Goal: Task Accomplishment & Management: Use online tool/utility

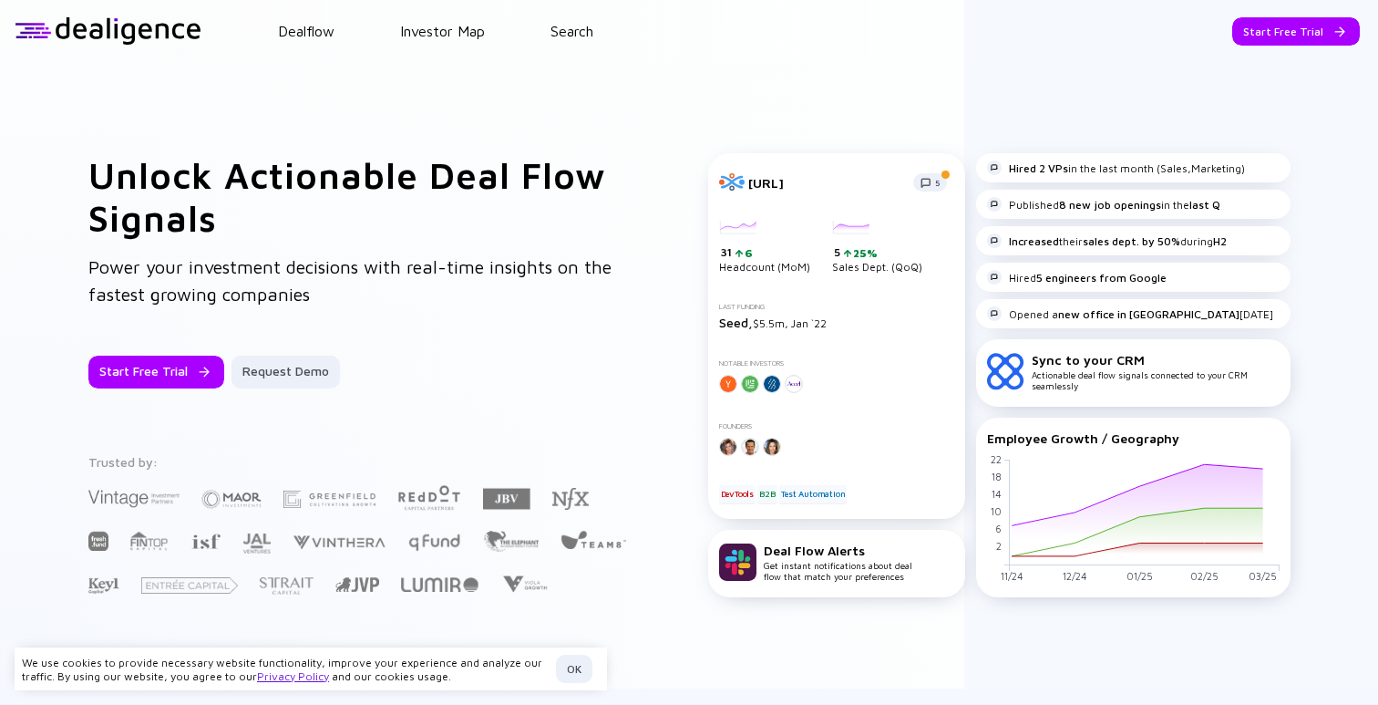
click at [817, 386] on div at bounding box center [836, 384] width 235 height 18
click at [1093, 358] on div "Sync to your CRM" at bounding box center [1156, 359] width 248 height 15
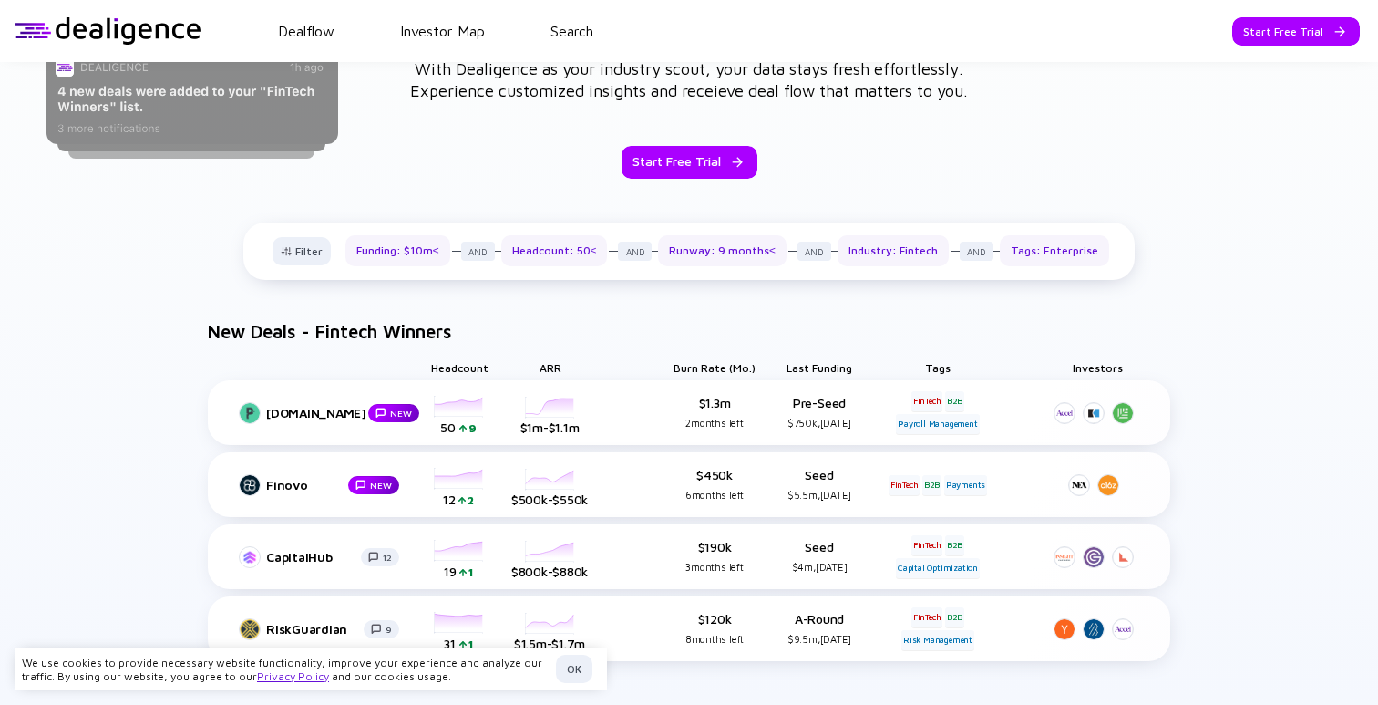
scroll to position [808, 0]
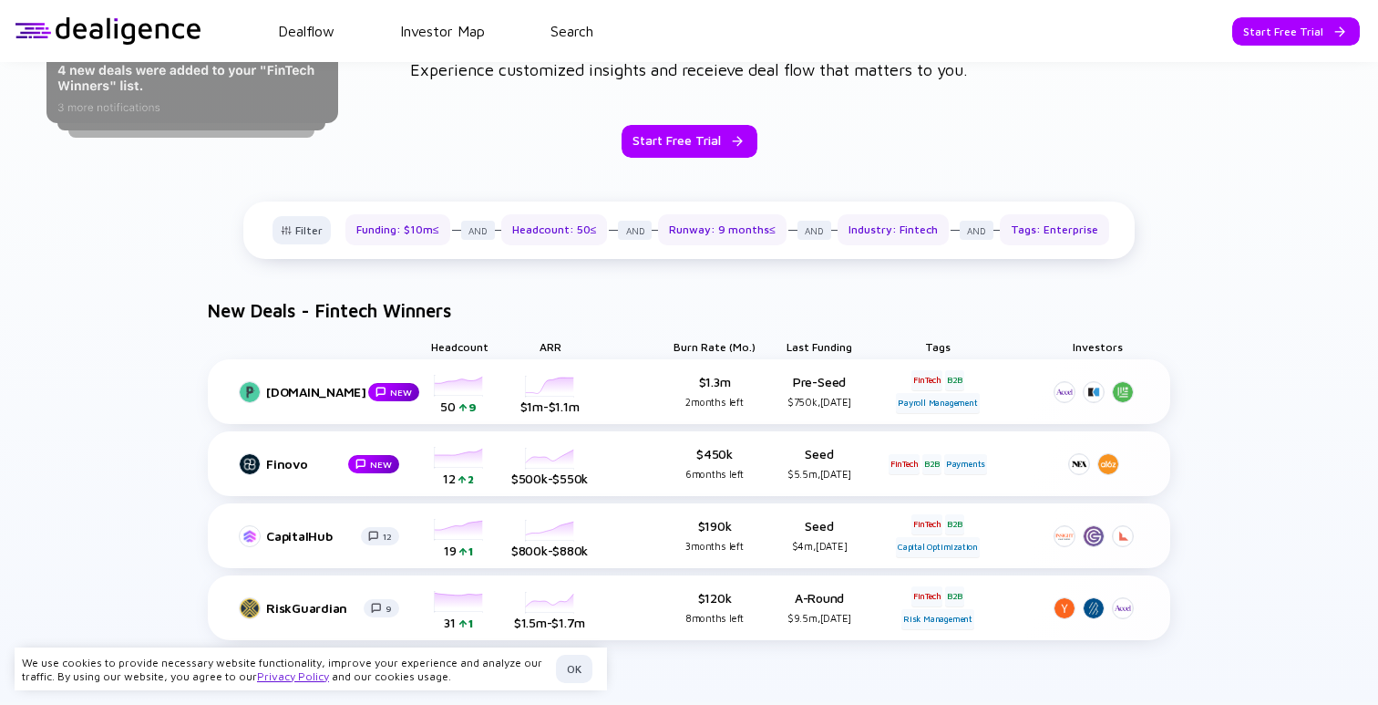
click at [400, 306] on h4 "New Deals - Fintech Winners" at bounding box center [321, 311] width 262 height 16
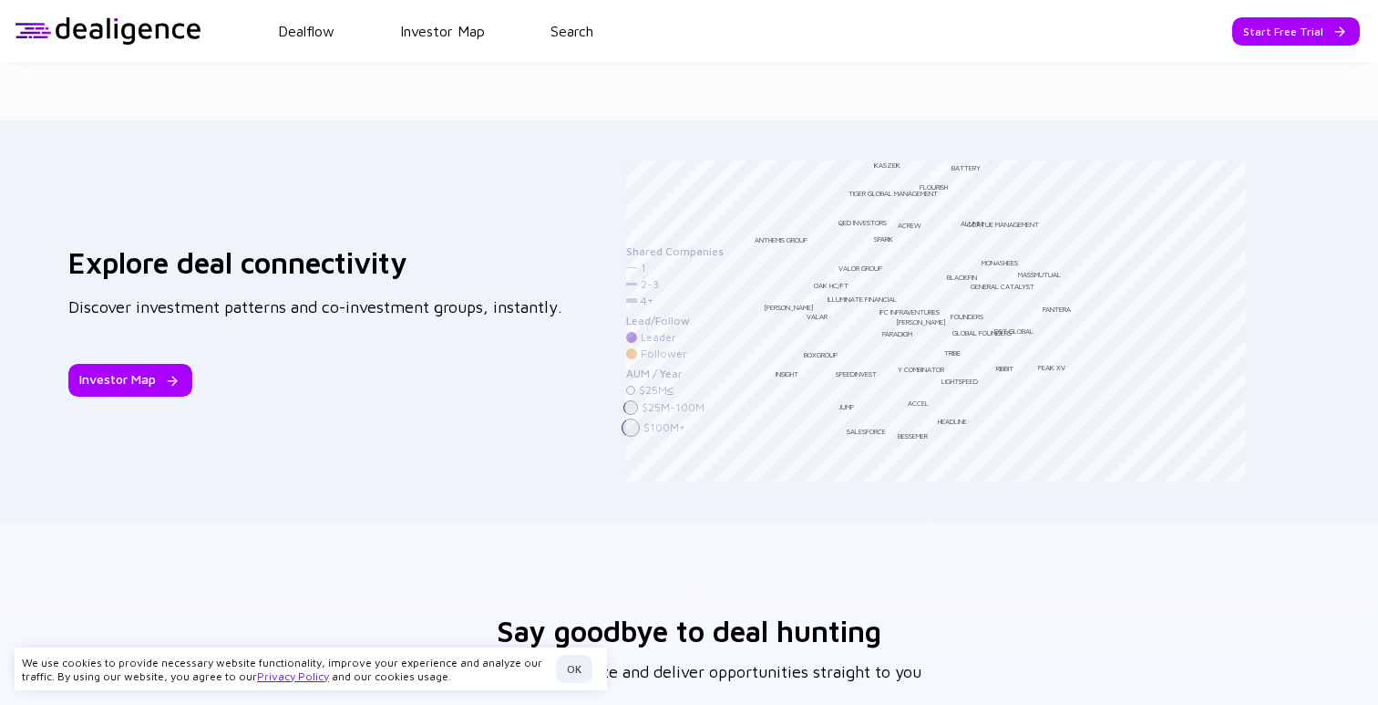
scroll to position [2531, 0]
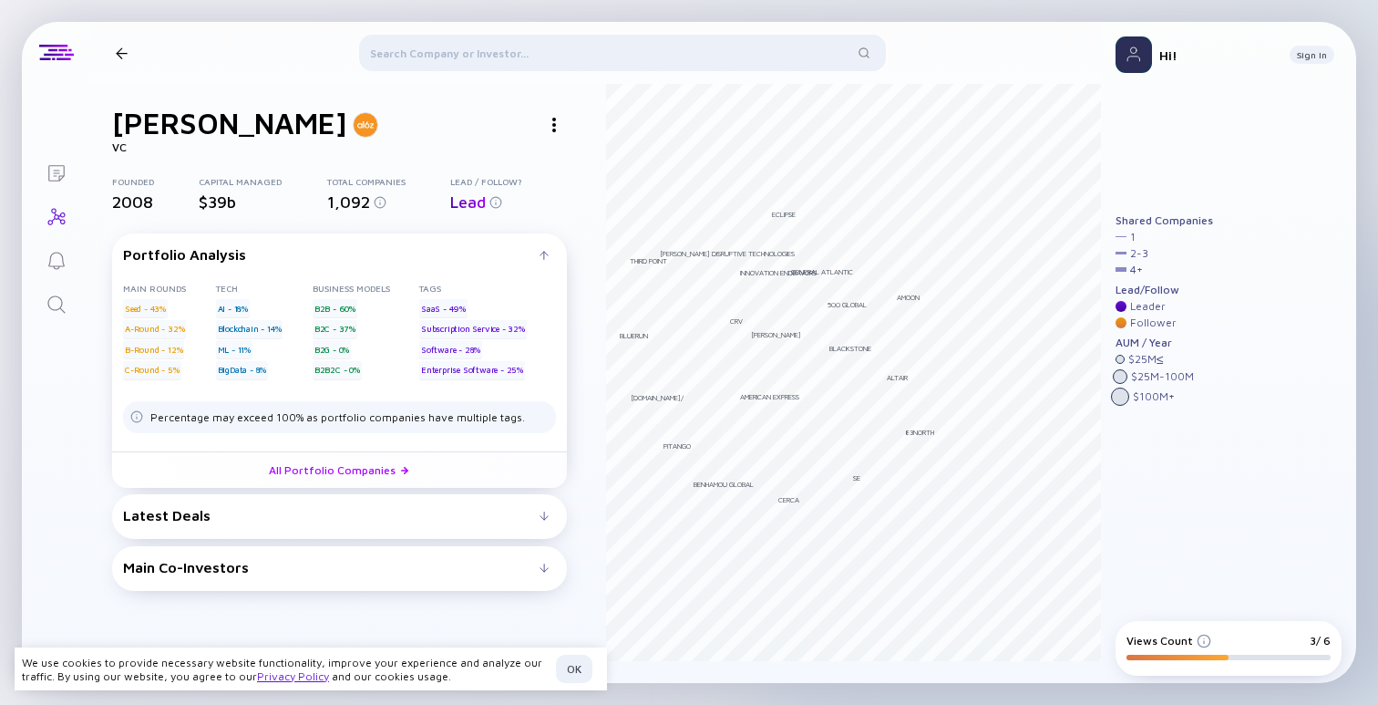
click at [521, 514] on div "Latest Deals" at bounding box center [331, 515] width 417 height 16
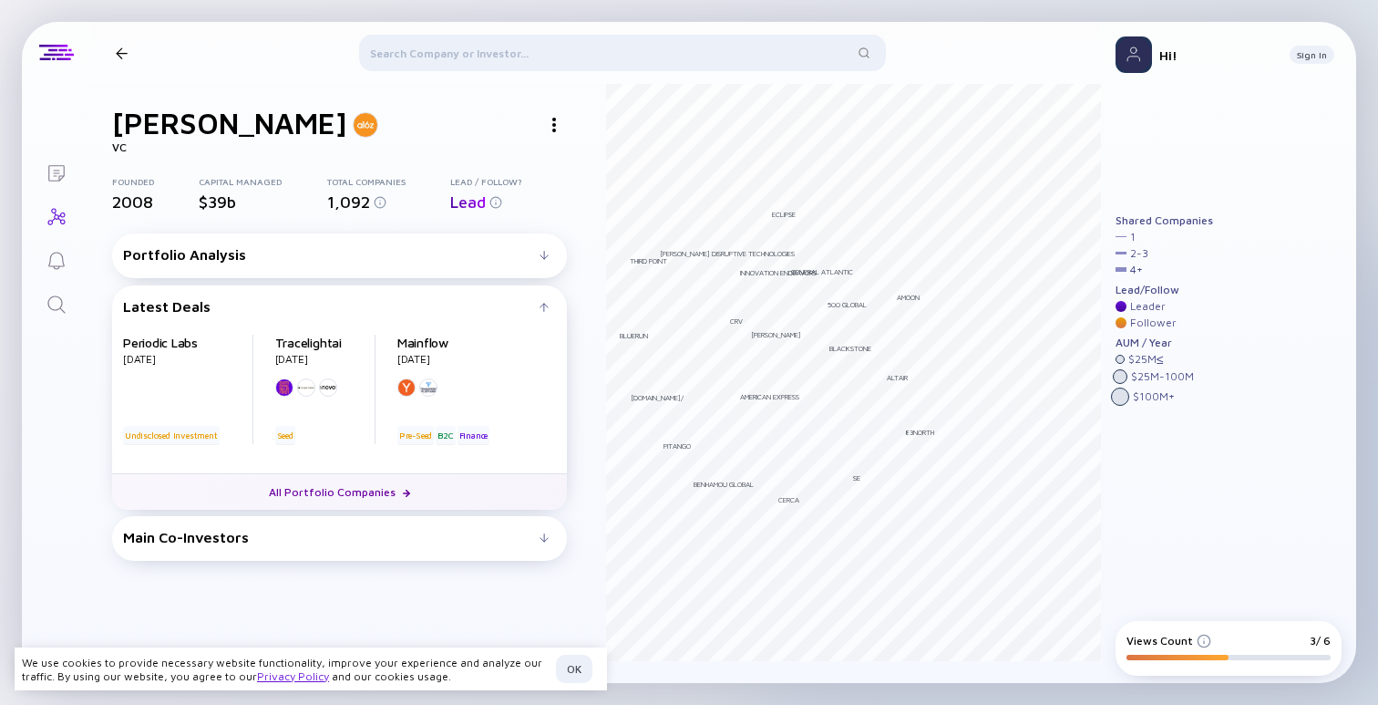
click at [338, 496] on link "All Portfolio Companies" at bounding box center [339, 491] width 455 height 36
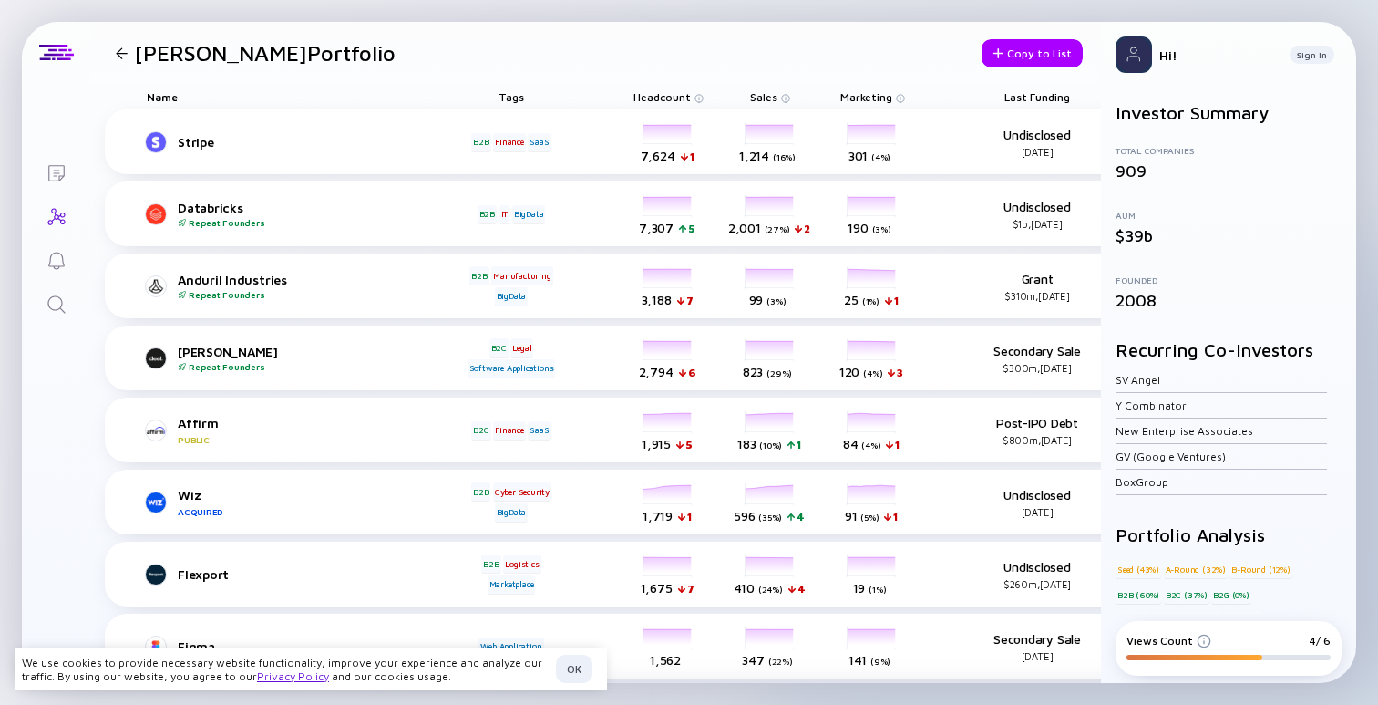
click at [1345, 26] on div "Hi! Sign In" at bounding box center [1228, 55] width 255 height 66
click at [122, 64] on div "Andreessen Horowitz Portfolio" at bounding box center [251, 53] width 287 height 26
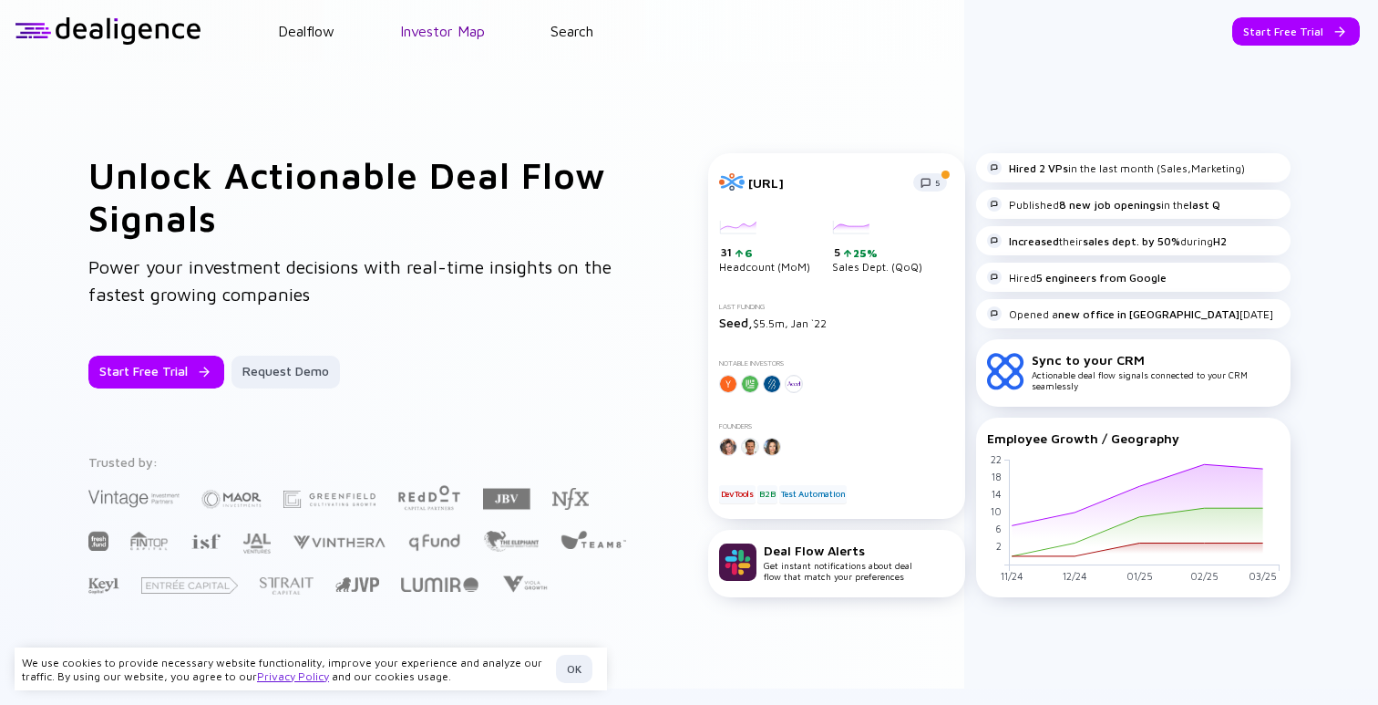
click at [456, 31] on link "Investor Map" at bounding box center [442, 31] width 85 height 16
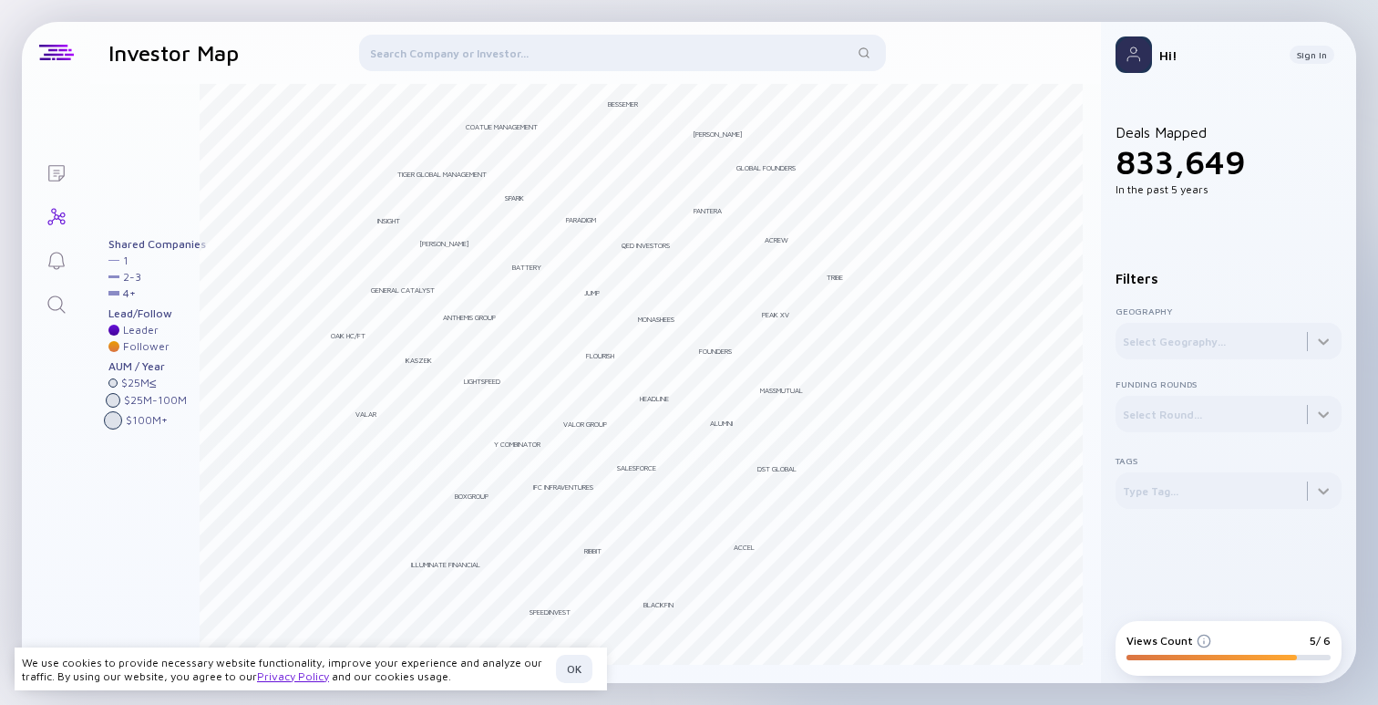
click at [431, 51] on div at bounding box center [622, 57] width 526 height 44
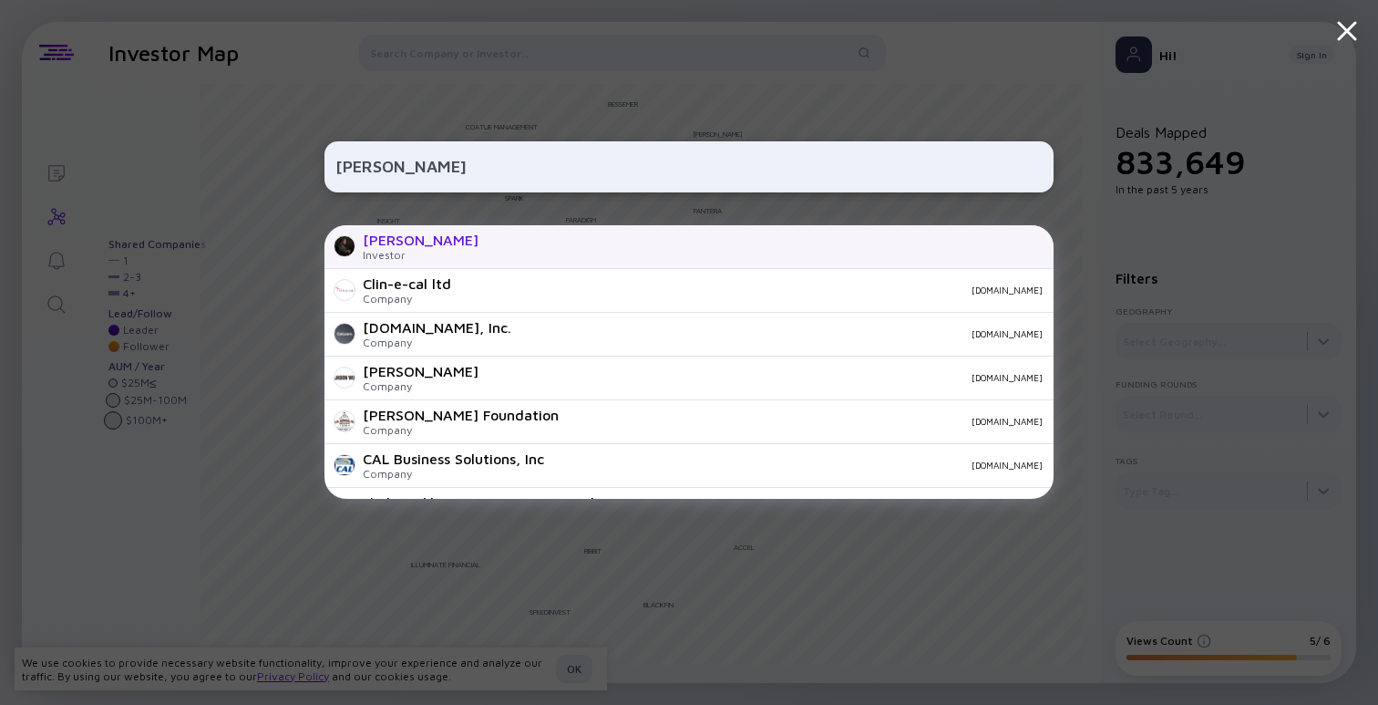
type input "[PERSON_NAME]"
click at [388, 241] on div "[PERSON_NAME]" at bounding box center [421, 240] width 116 height 16
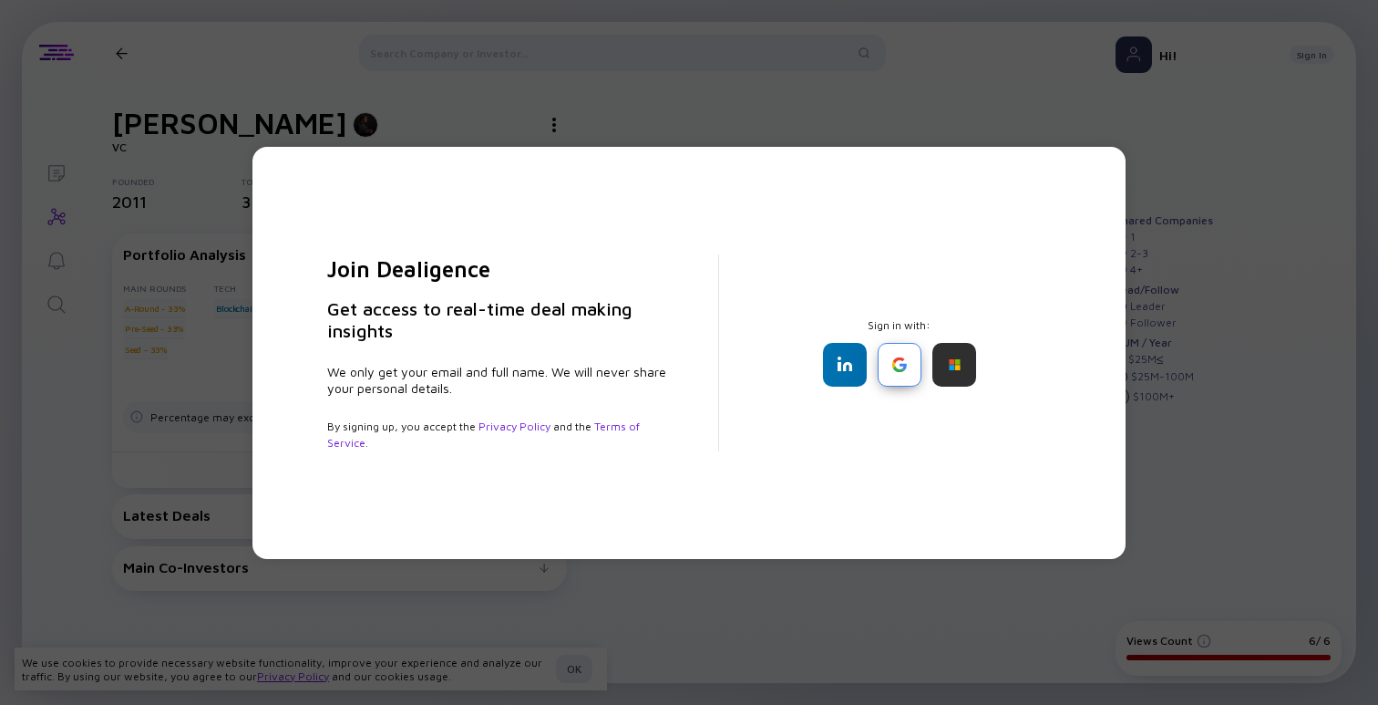
click at [900, 371] on div at bounding box center [900, 365] width 44 height 44
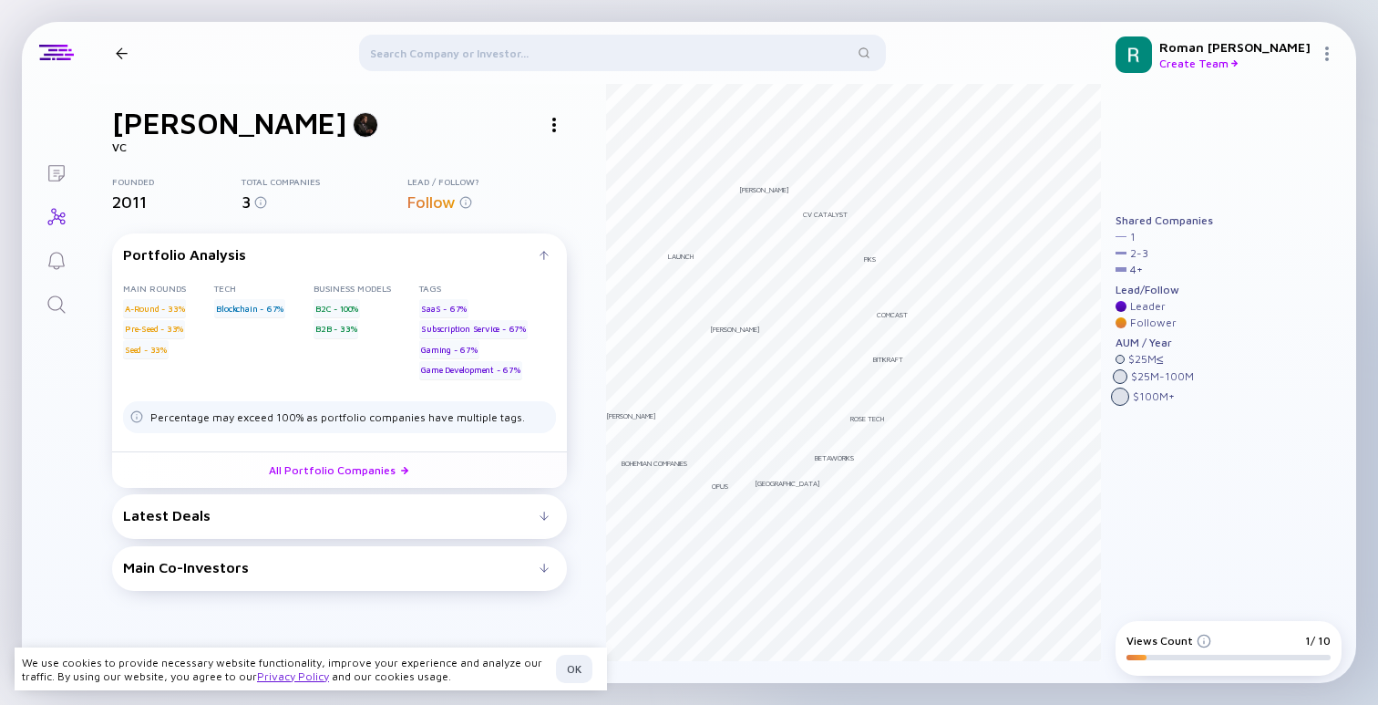
click at [357, 515] on div "Latest Deals" at bounding box center [331, 515] width 417 height 16
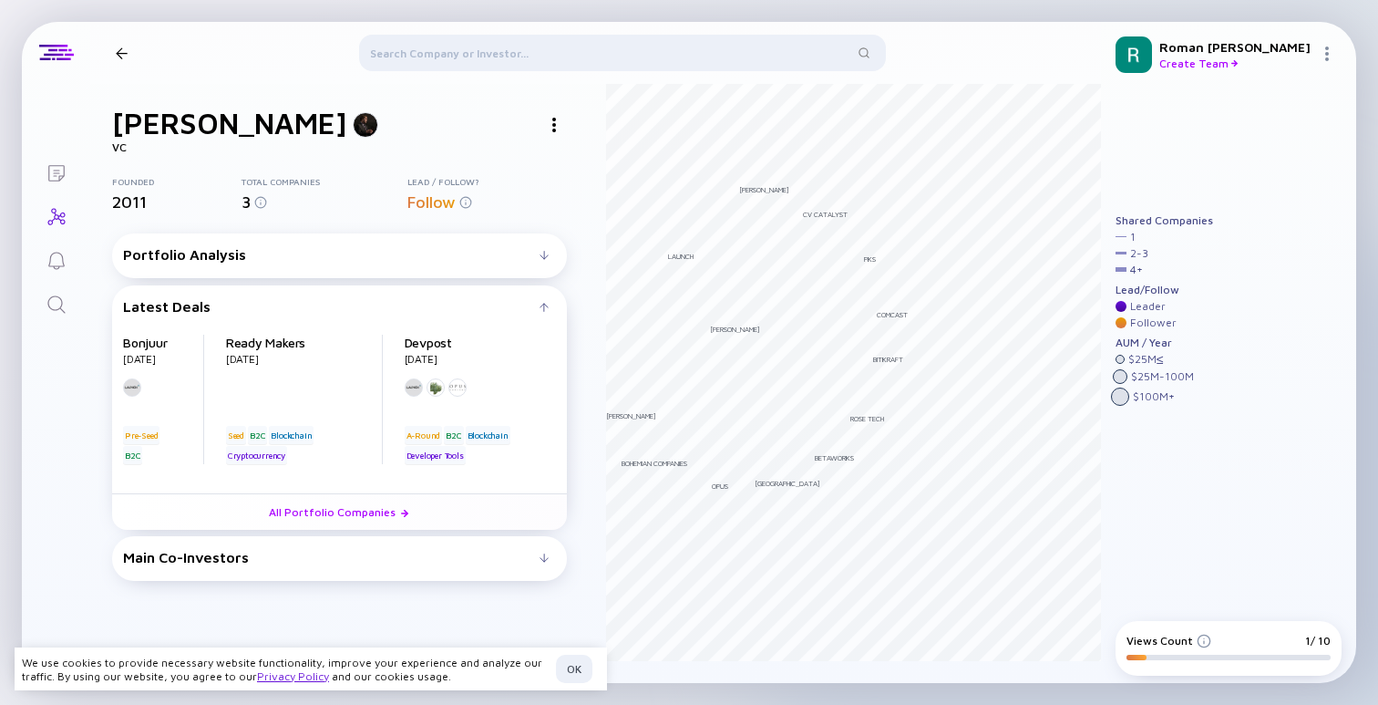
click at [356, 546] on div "Main Co-Investors # investors investing before [PERSON_NAME] : [PERSON_NAME] in…" at bounding box center [339, 558] width 455 height 45
click at [320, 561] on div "Main Co-Investors" at bounding box center [331, 557] width 417 height 16
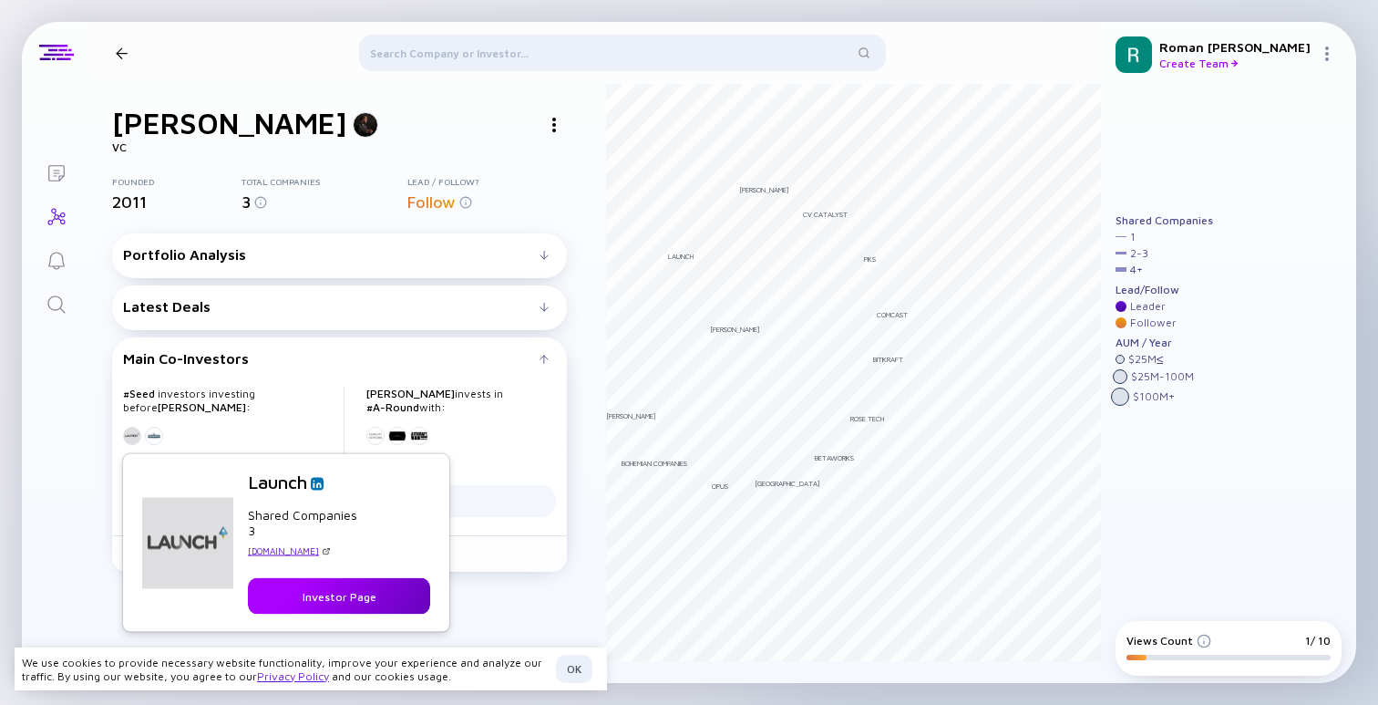
click at [356, 595] on div "Investor Page" at bounding box center [340, 596] width 96 height 28
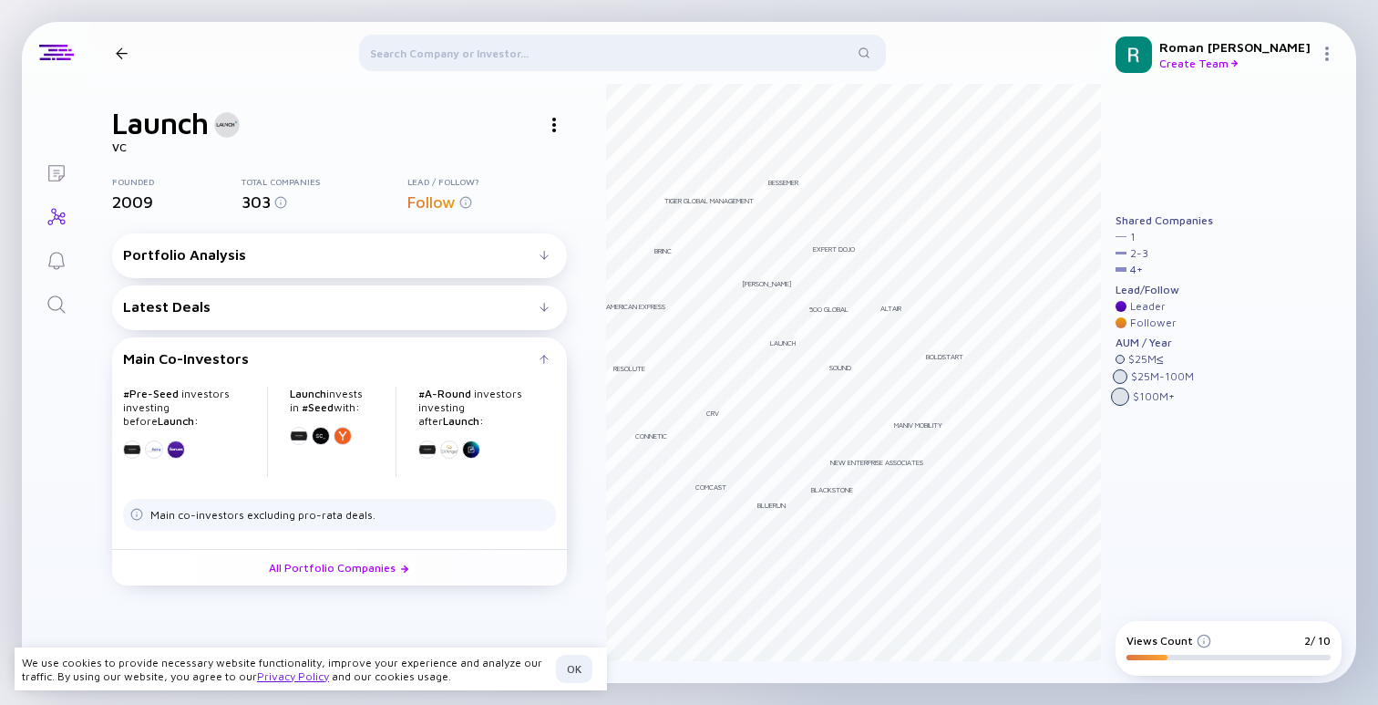
click at [335, 254] on div "Portfolio Analysis" at bounding box center [331, 254] width 417 height 16
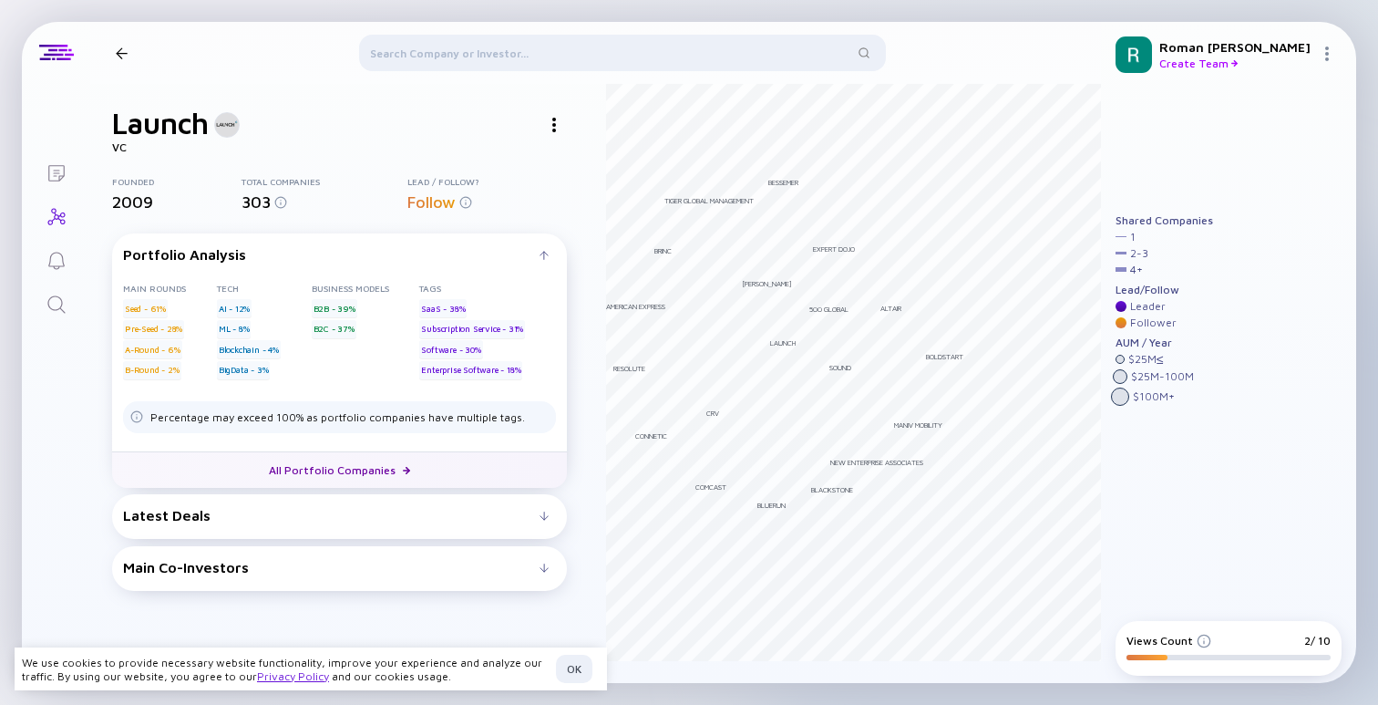
click at [283, 469] on link "All Portfolio Companies" at bounding box center [339, 469] width 455 height 36
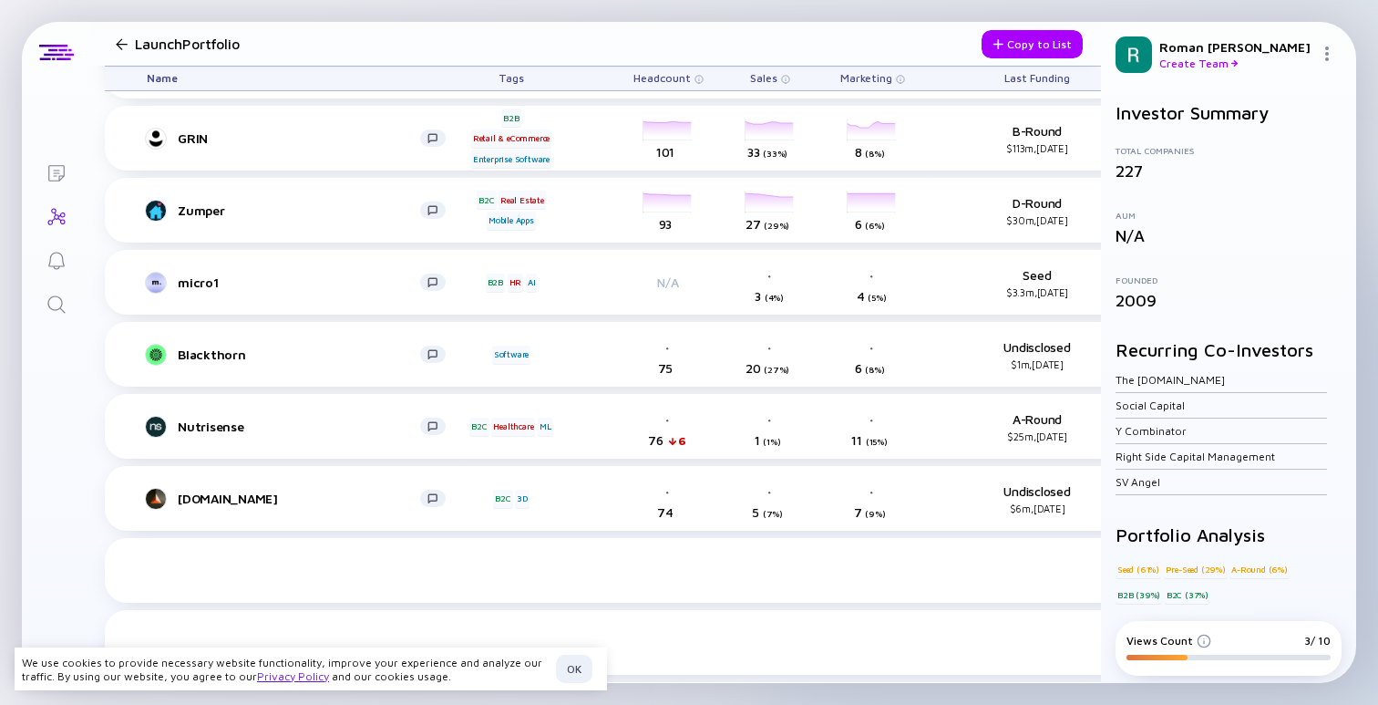
scroll to position [670, 0]
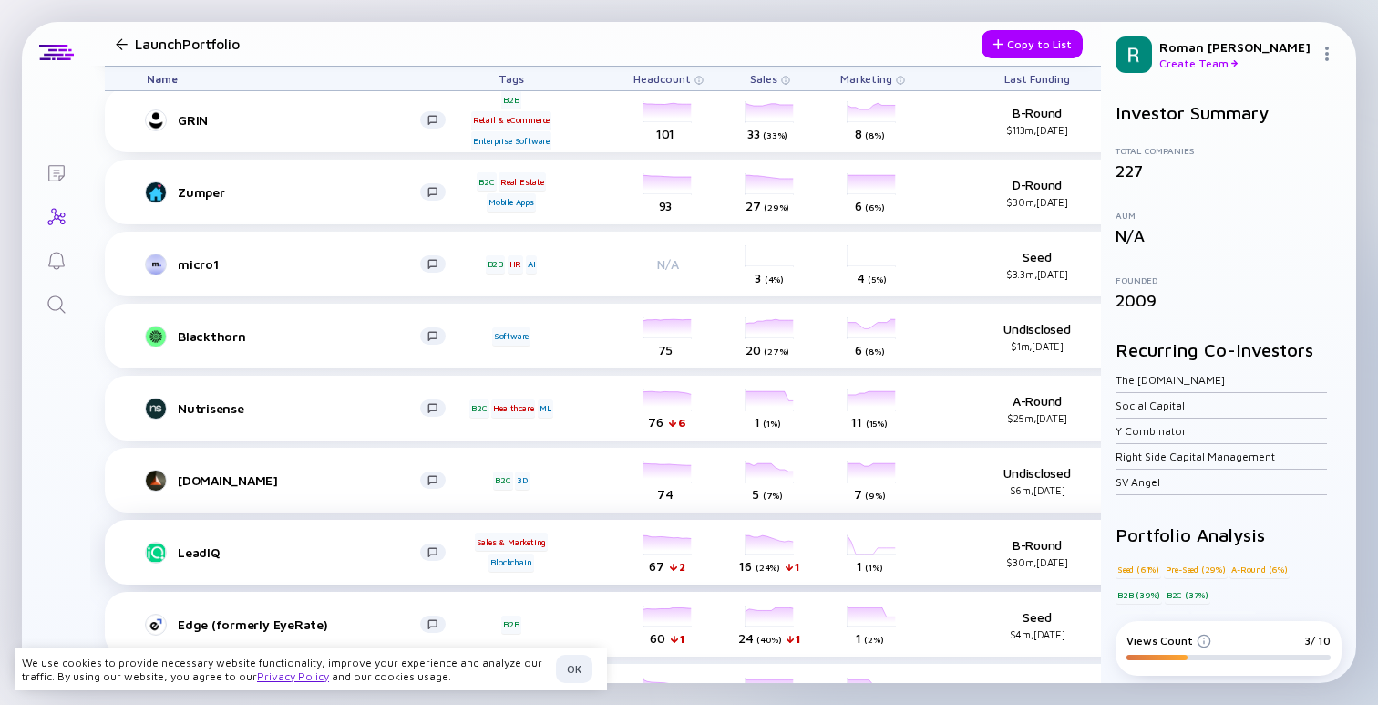
click at [688, 539] on div "headcount-leadiq 67 2 Headcount" at bounding box center [668, 552] width 102 height 51
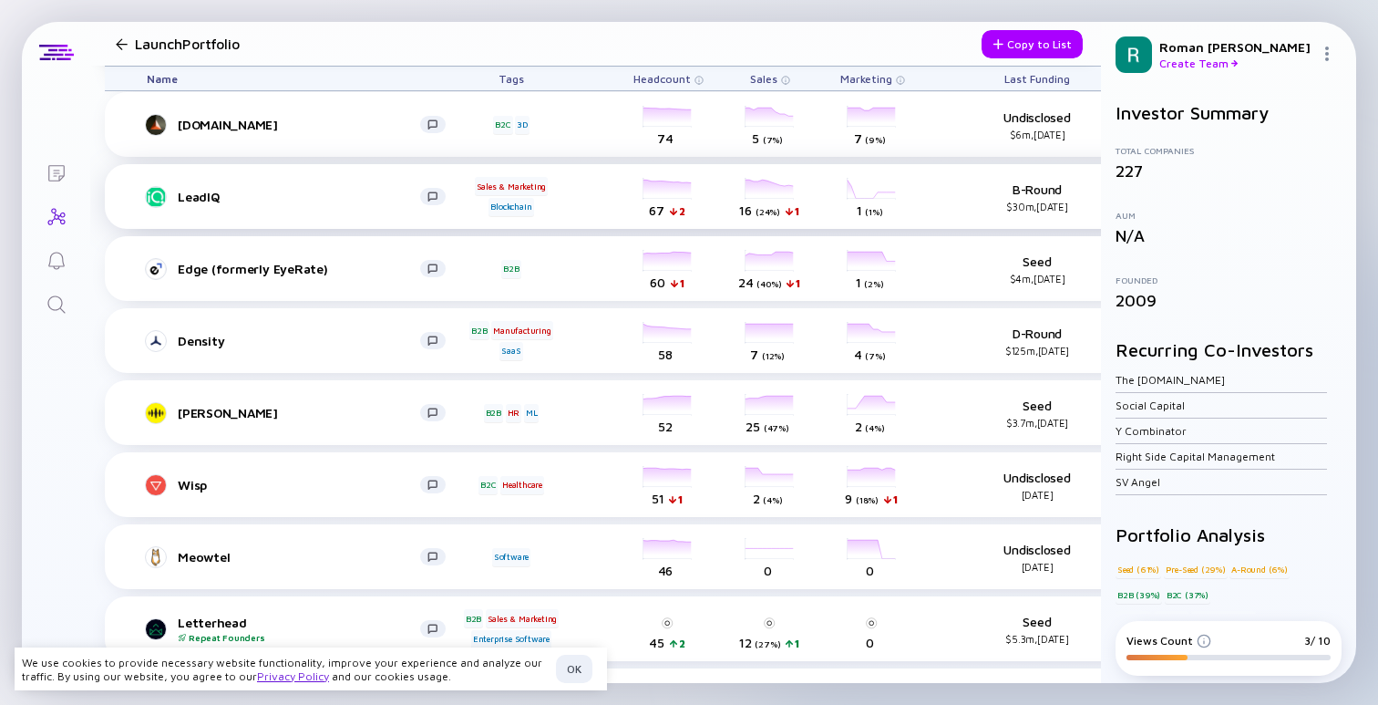
scroll to position [1170, 0]
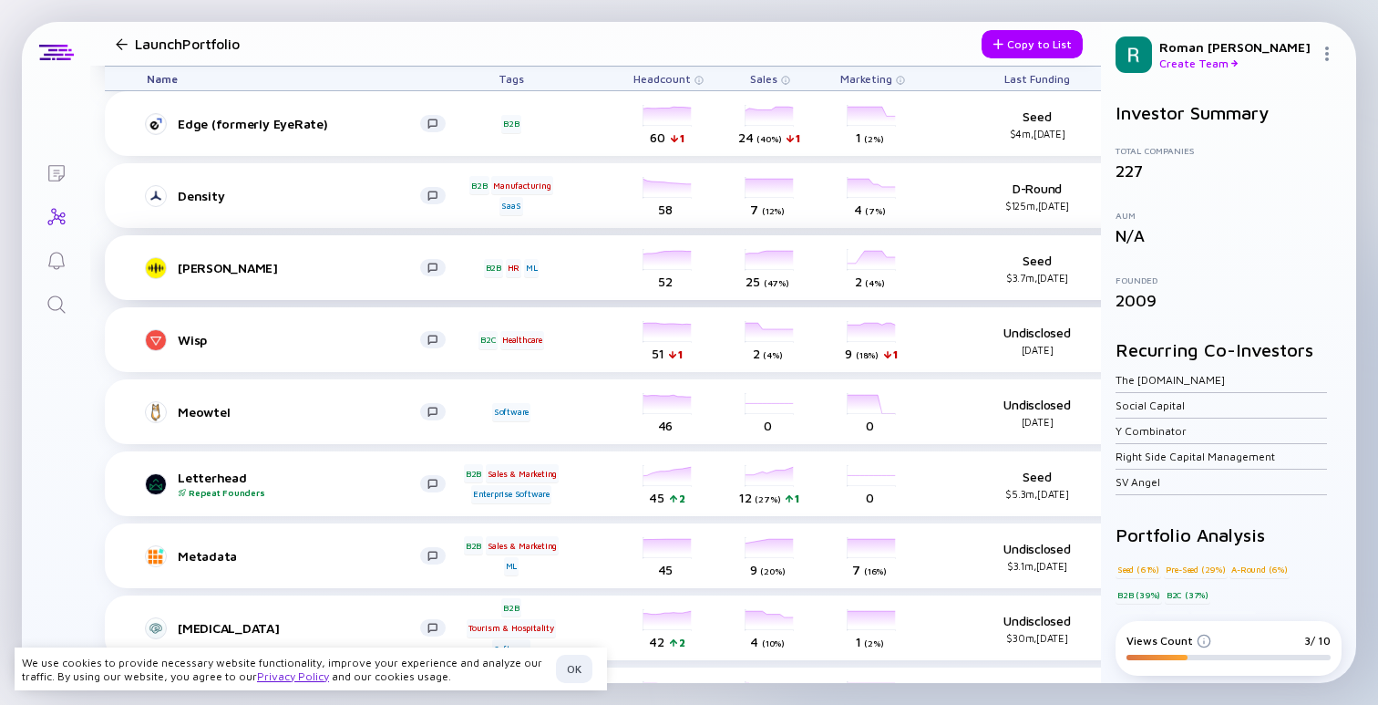
click at [675, 254] on div "headcount-rillavoice 52 Headcount" at bounding box center [668, 267] width 102 height 51
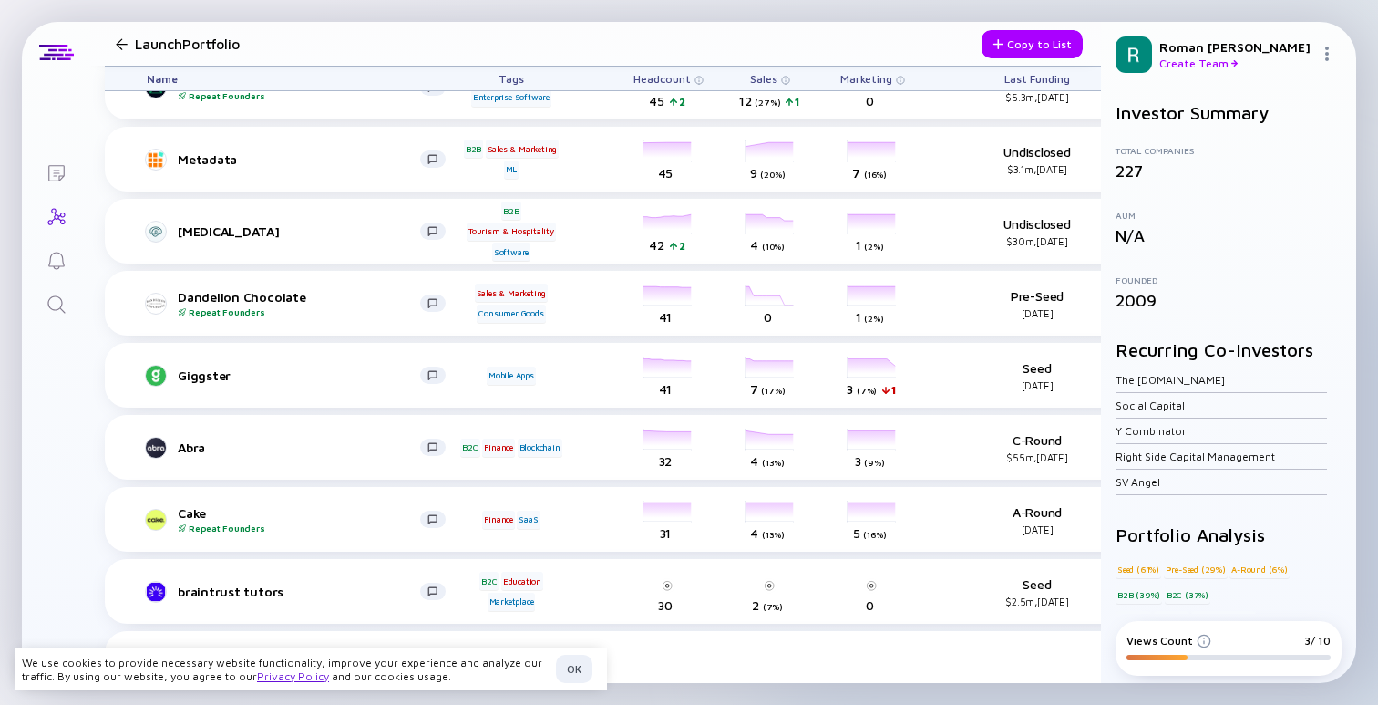
scroll to position [1659, 0]
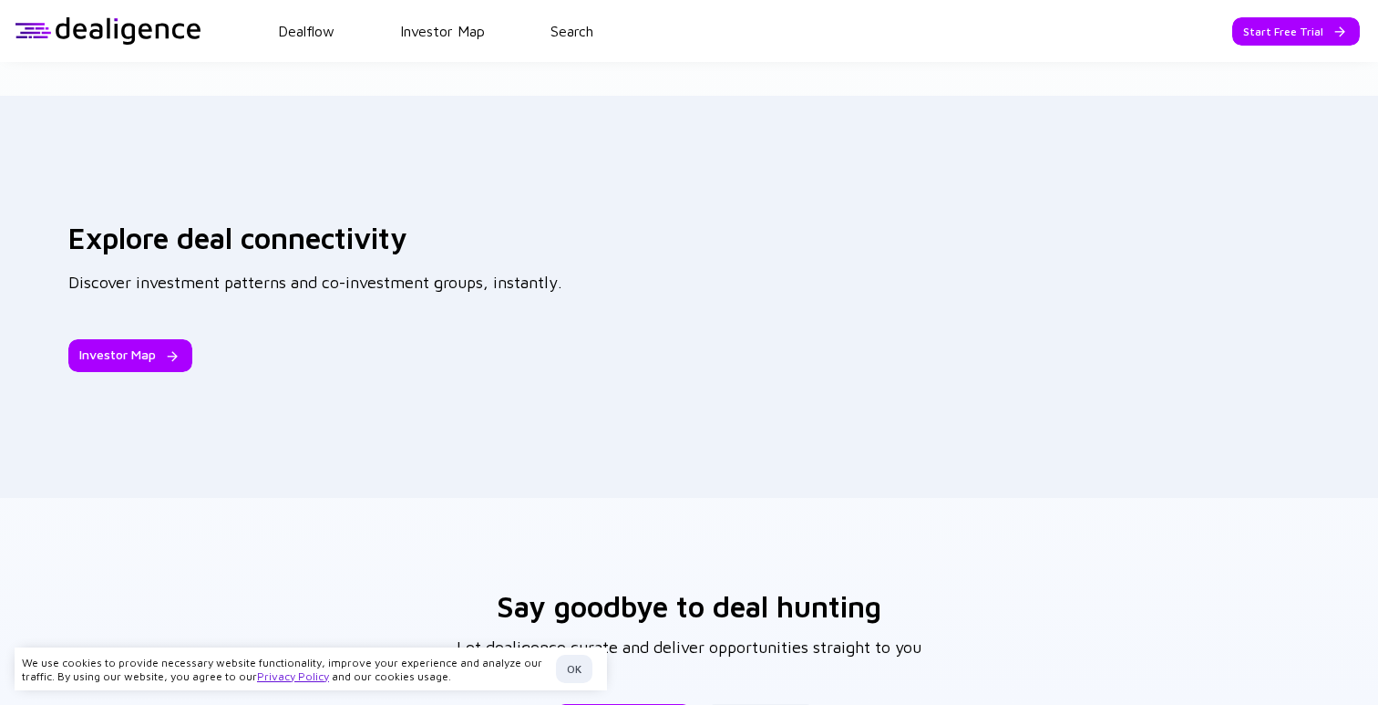
scroll to position [2844, 0]
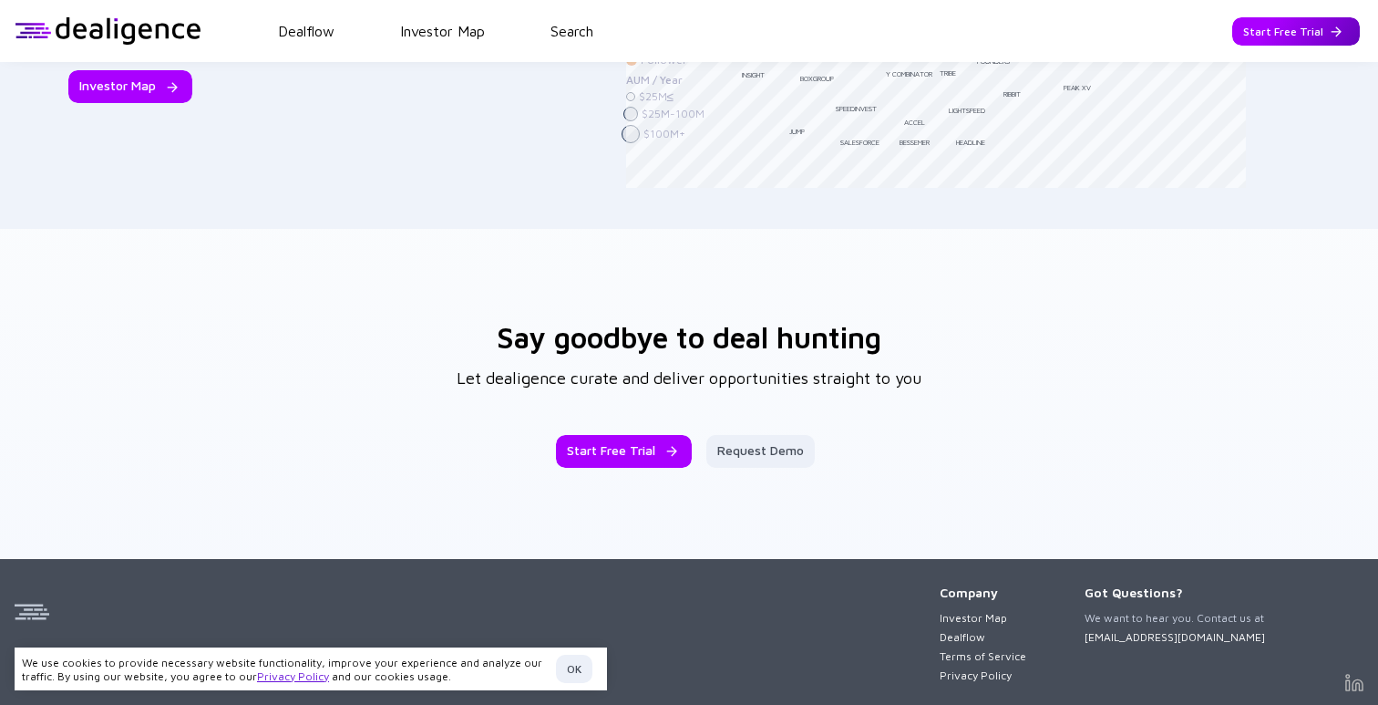
click at [1279, 33] on div "Start Free Trial" at bounding box center [1296, 31] width 128 height 28
click at [1284, 36] on div "Go to App" at bounding box center [1310, 31] width 100 height 28
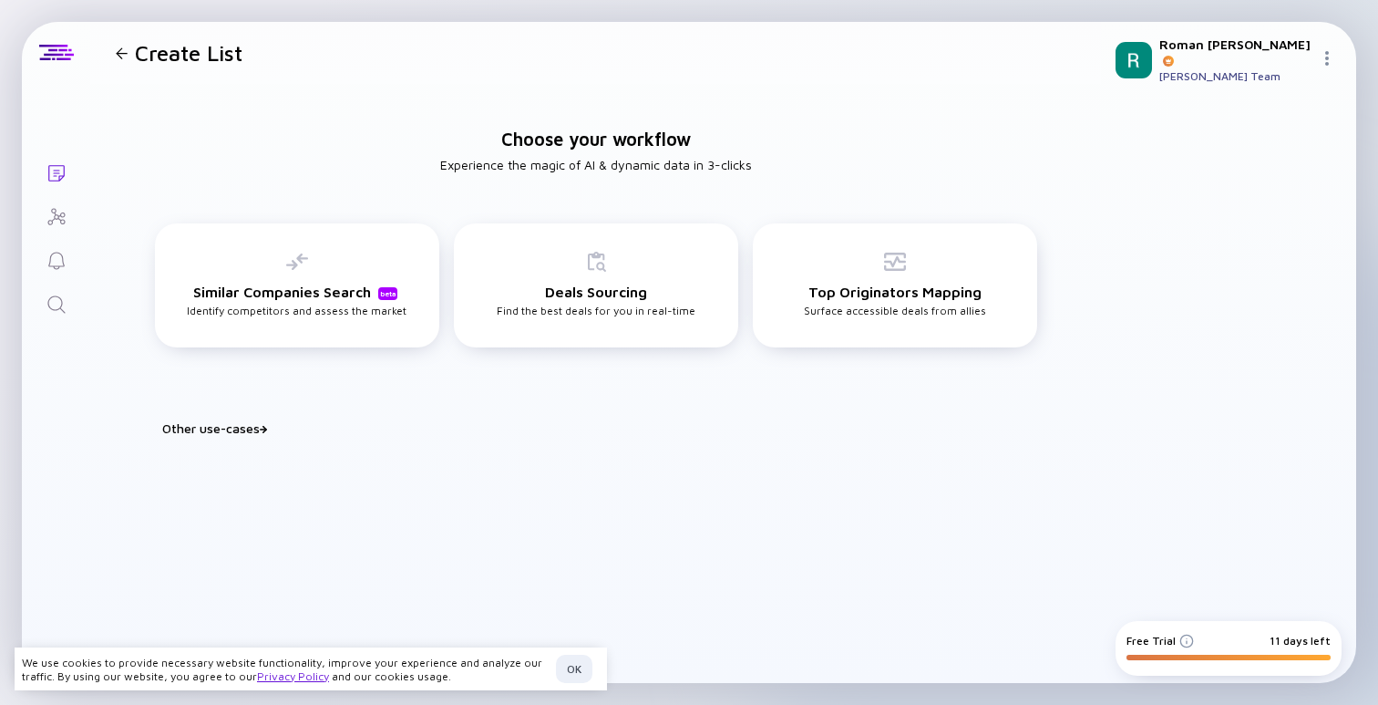
click at [239, 427] on div "Other use-cases" at bounding box center [607, 427] width 890 height 15
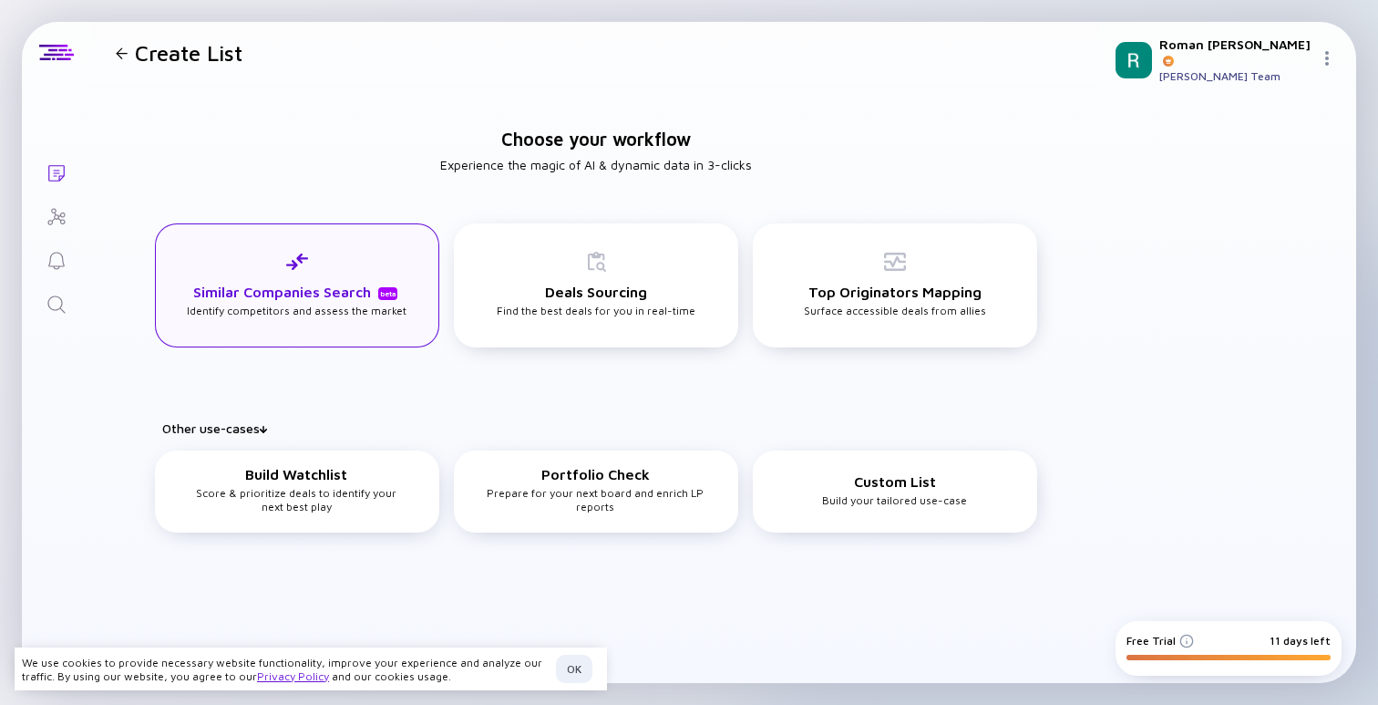
click at [378, 296] on div "beta" at bounding box center [387, 293] width 19 height 13
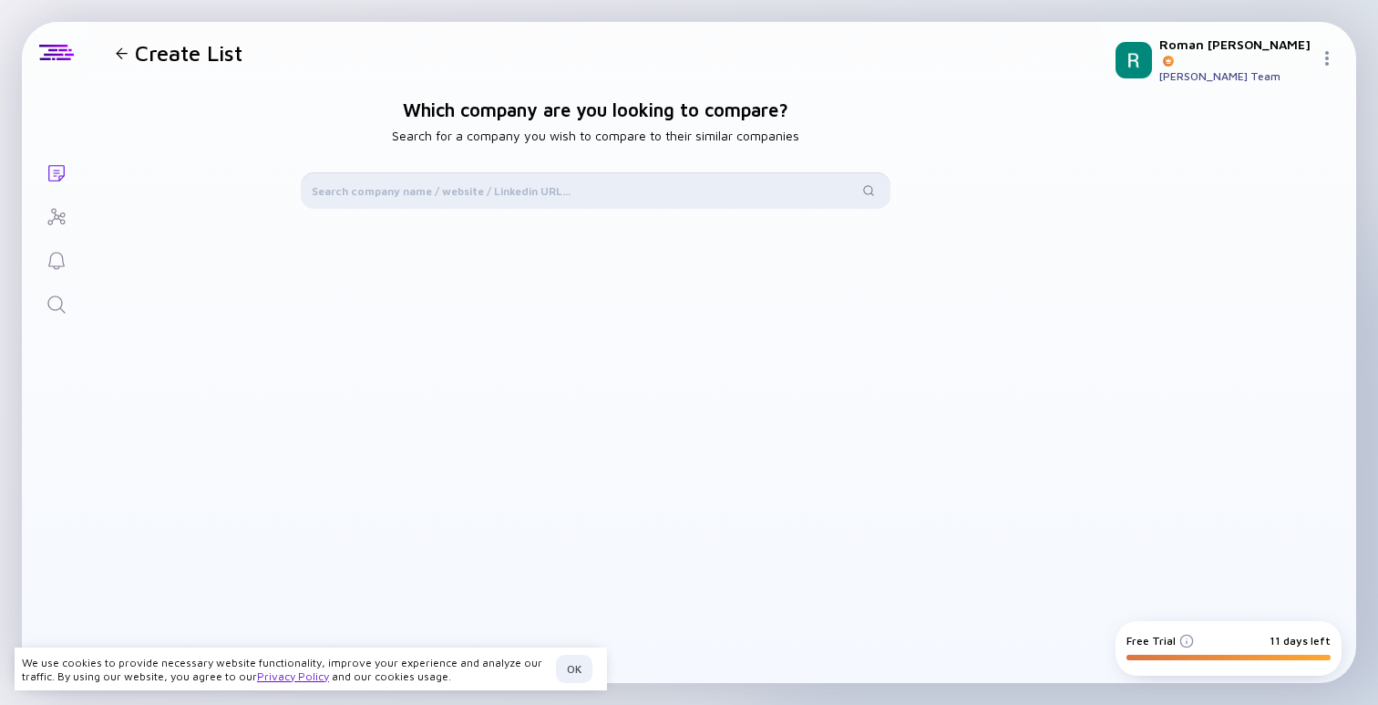
click at [505, 189] on input "text" at bounding box center [585, 190] width 546 height 18
type input "memoscore.com"
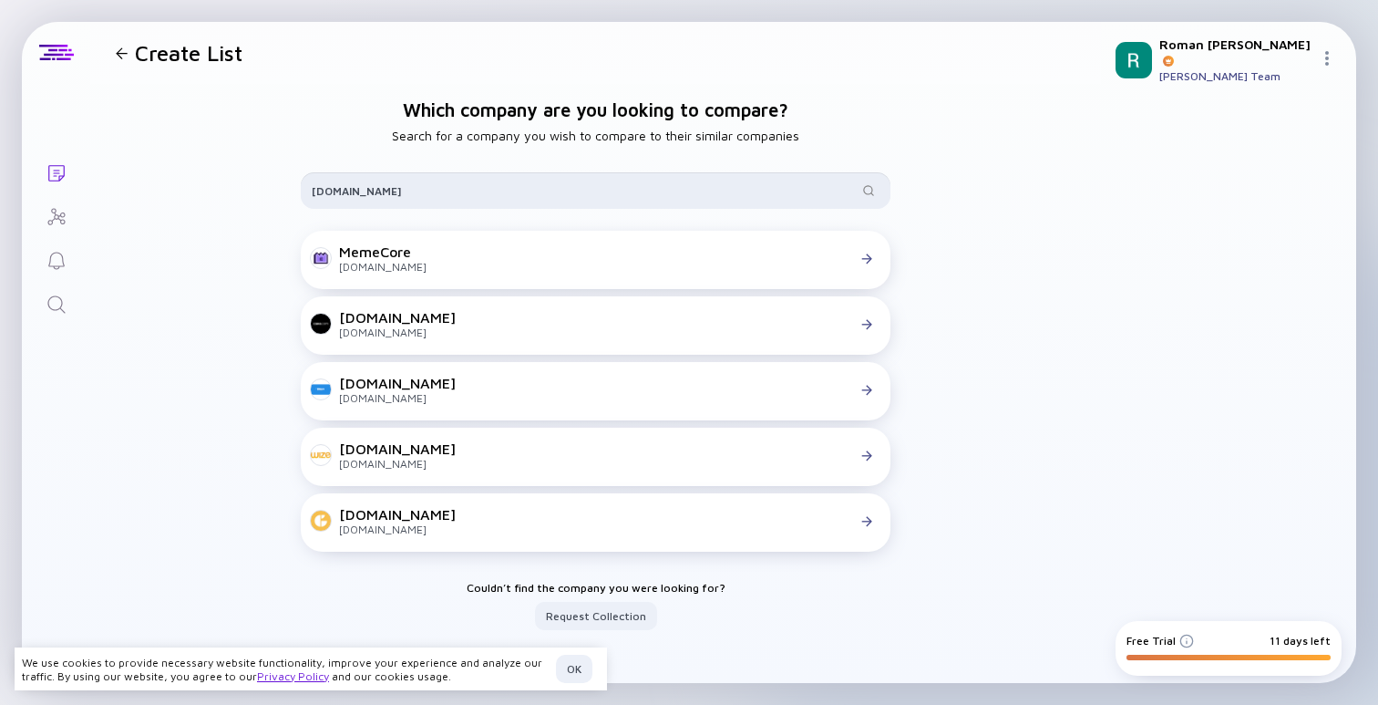
click at [535, 196] on input "memoscore.com" at bounding box center [585, 190] width 546 height 18
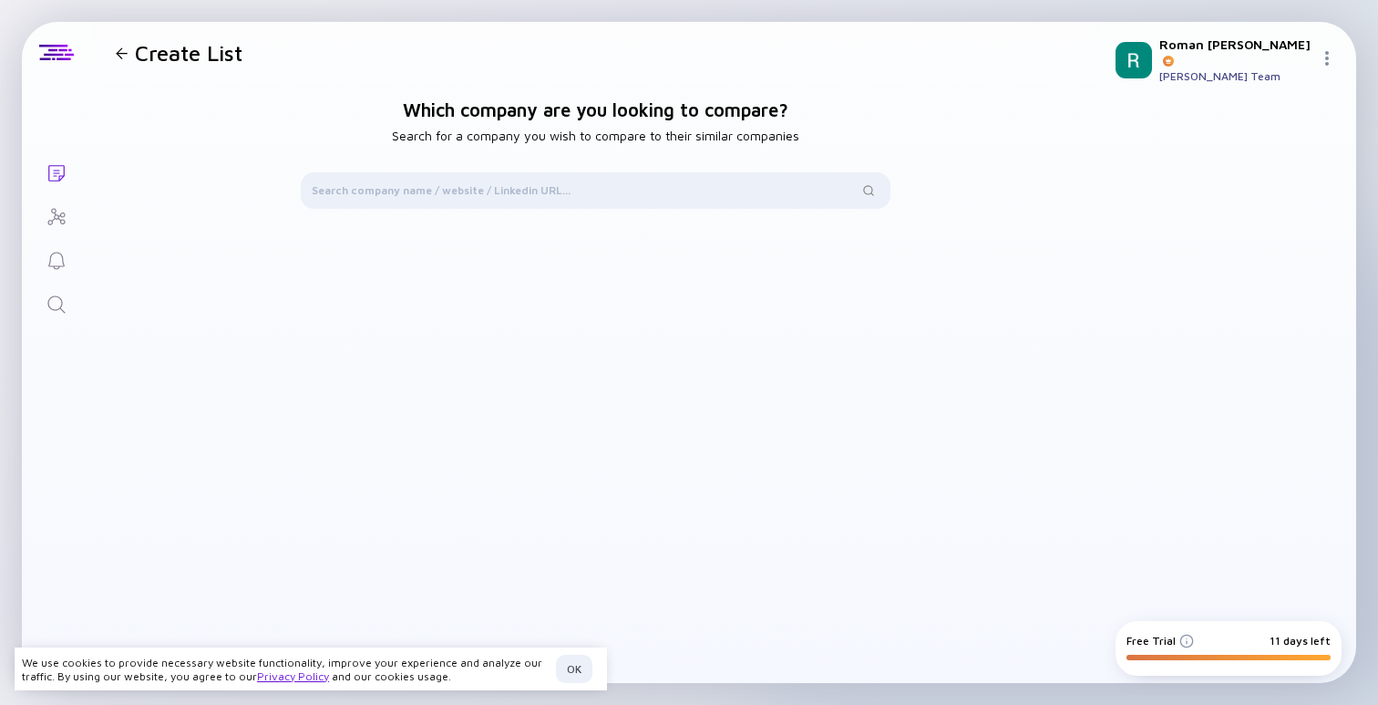
click at [124, 57] on div at bounding box center [122, 53] width 12 height 12
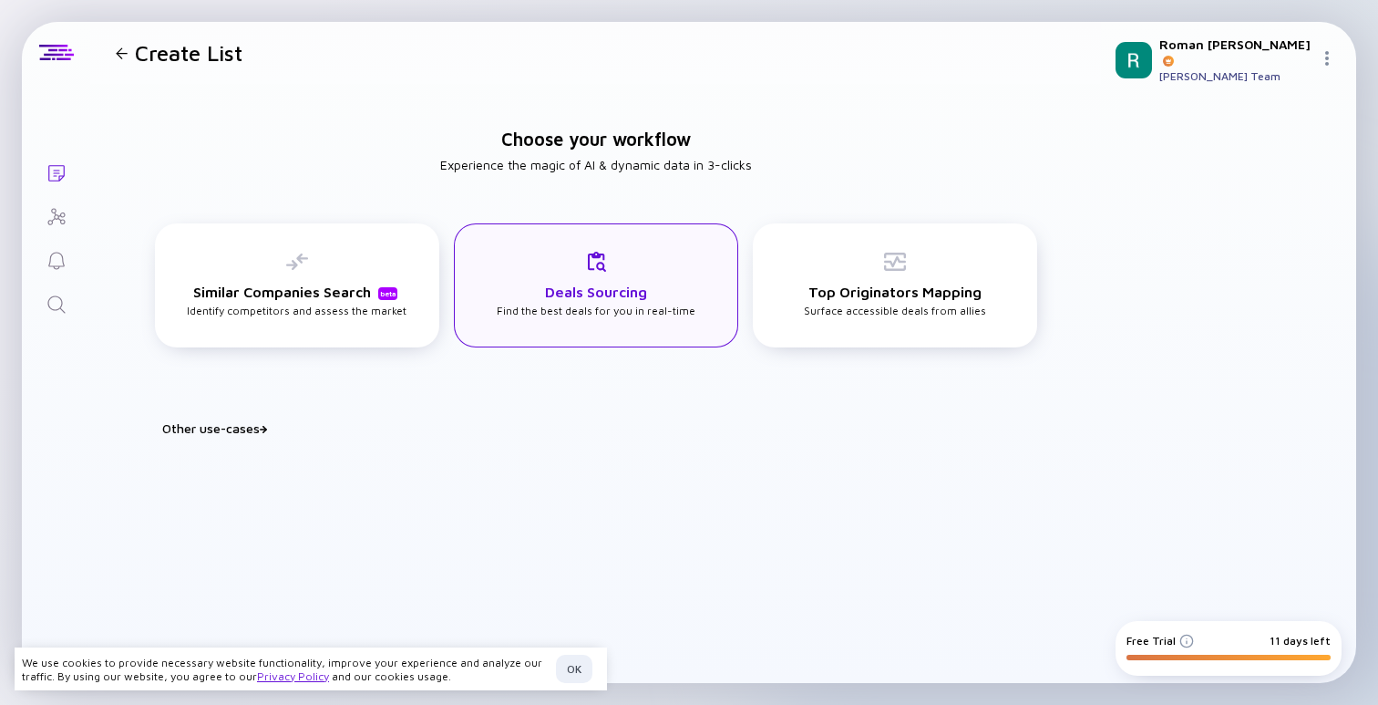
click at [650, 300] on div "Deals Sourcing Find the best deals for you in real-time" at bounding box center [596, 284] width 199 height 67
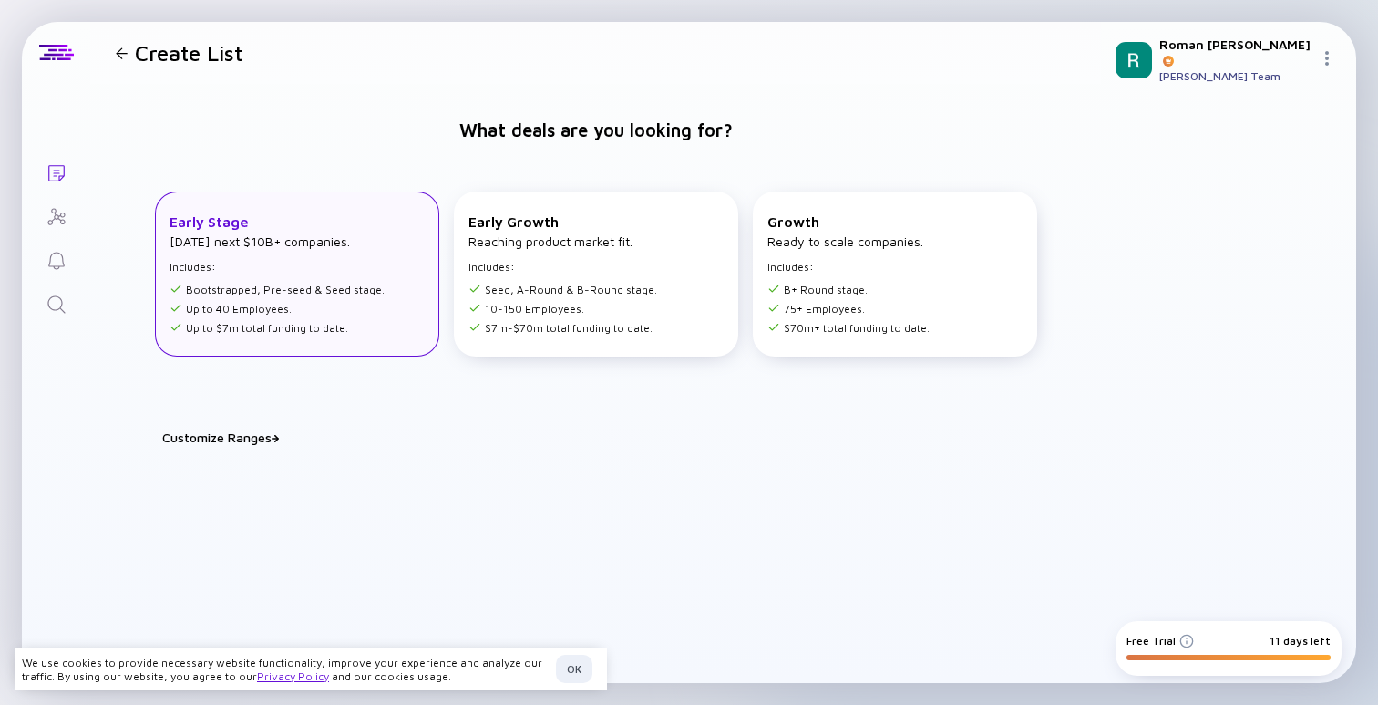
click at [346, 312] on li "Up to 40 Employees." at bounding box center [277, 309] width 215 height 14
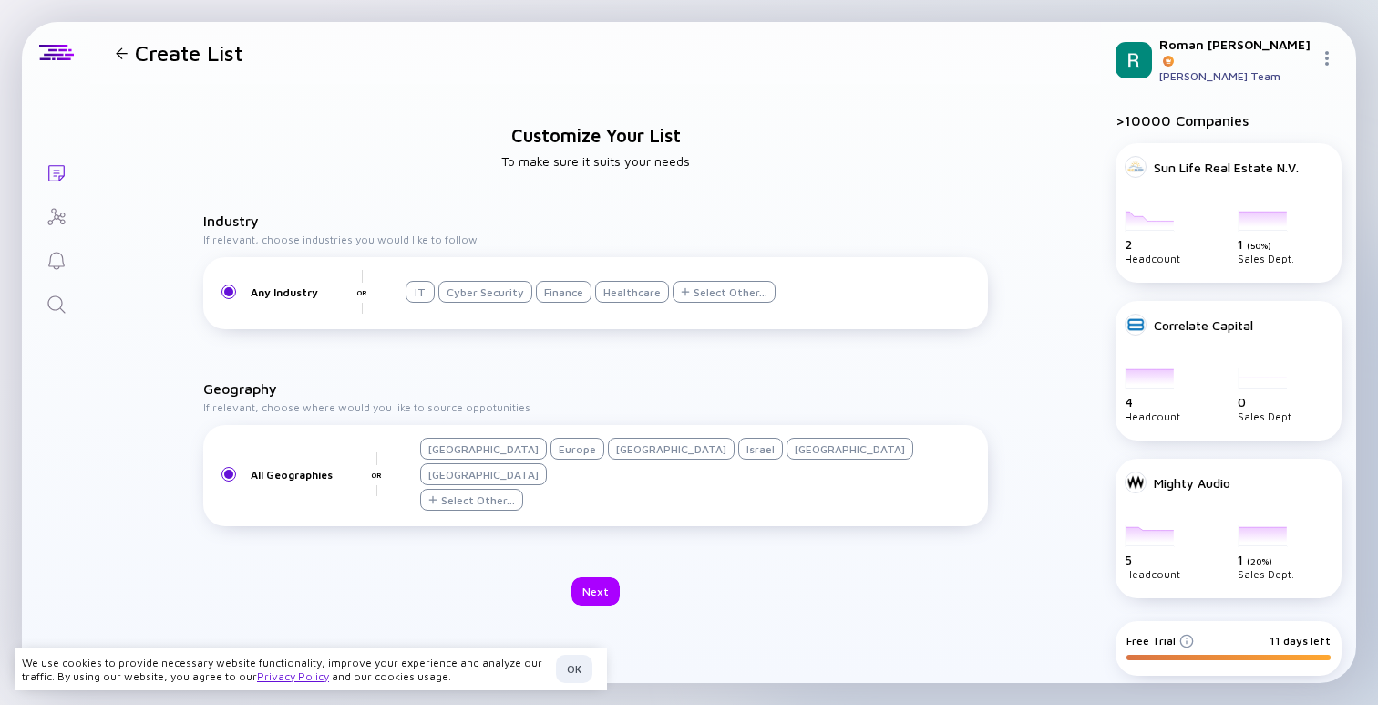
click at [401, 246] on h4 "If relevant, choose industries you would like to follow" at bounding box center [596, 239] width 786 height 14
click at [564, 303] on div "Finance" at bounding box center [564, 292] width 56 height 22
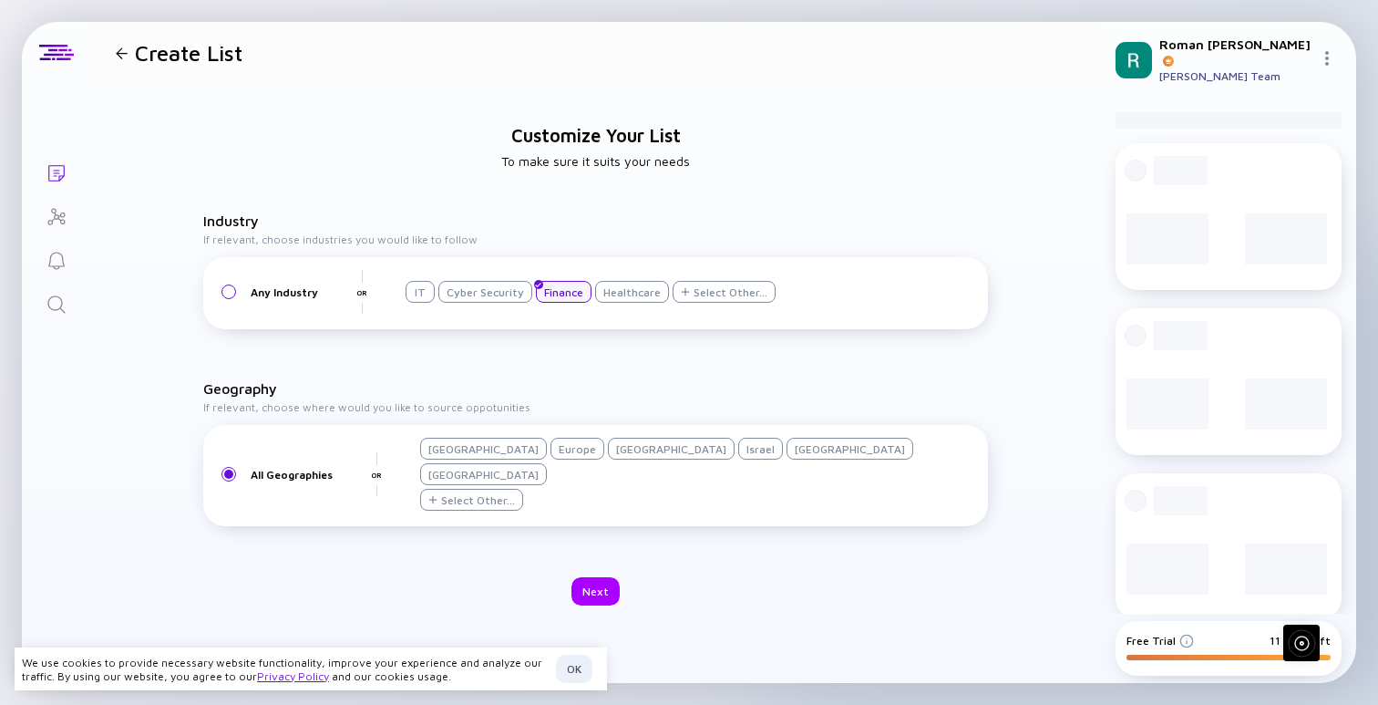
click at [477, 459] on div "[GEOGRAPHIC_DATA]" at bounding box center [483, 449] width 127 height 22
click at [601, 577] on div "Next" at bounding box center [596, 591] width 48 height 28
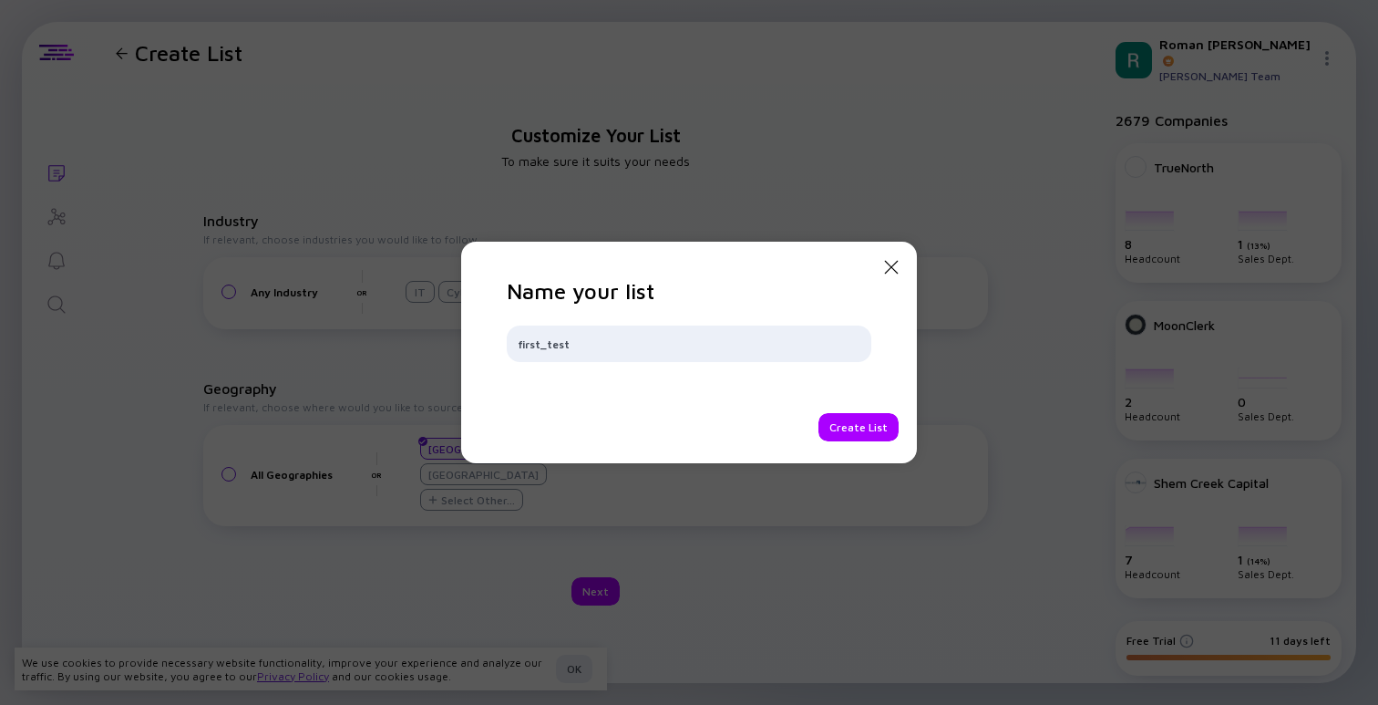
type input "first_test"
click at [861, 421] on div "Create List" at bounding box center [859, 427] width 80 height 28
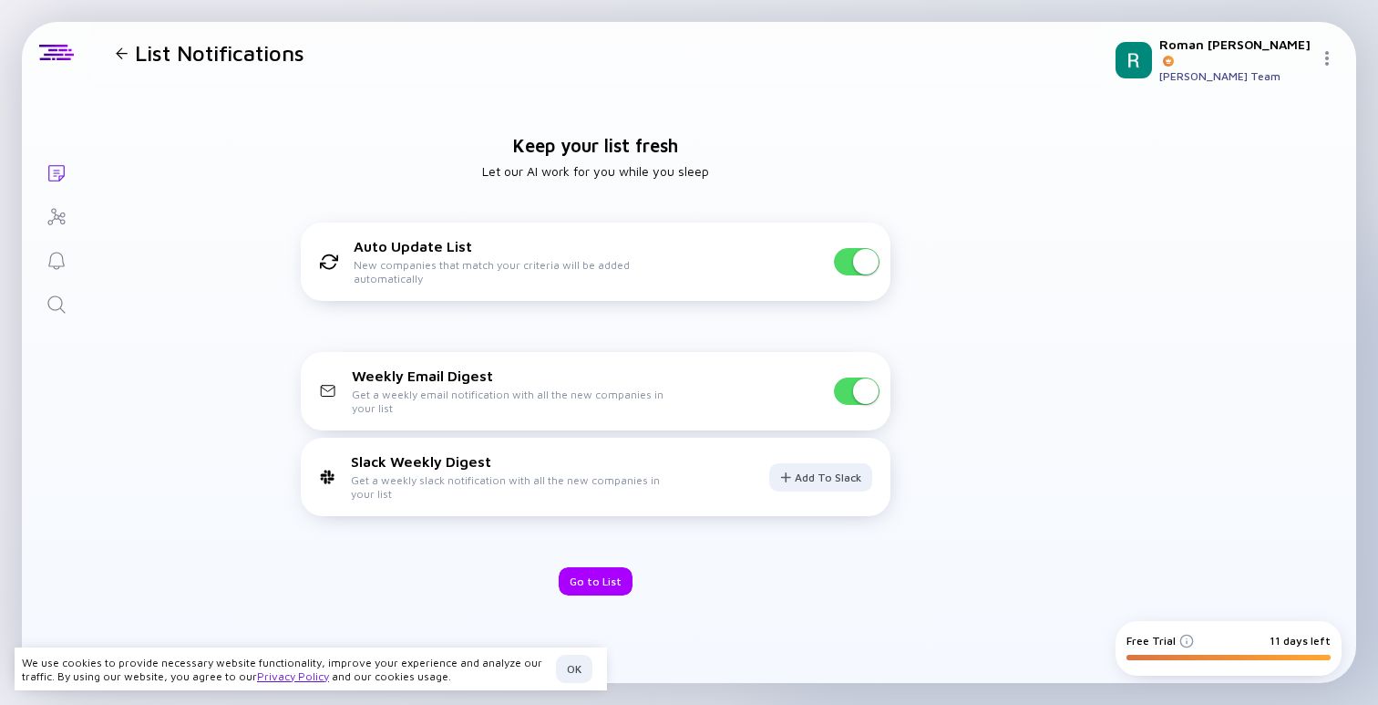
click at [1221, 291] on div at bounding box center [1229, 355] width 226 height 487
